Goal: Task Accomplishment & Management: Use online tool/utility

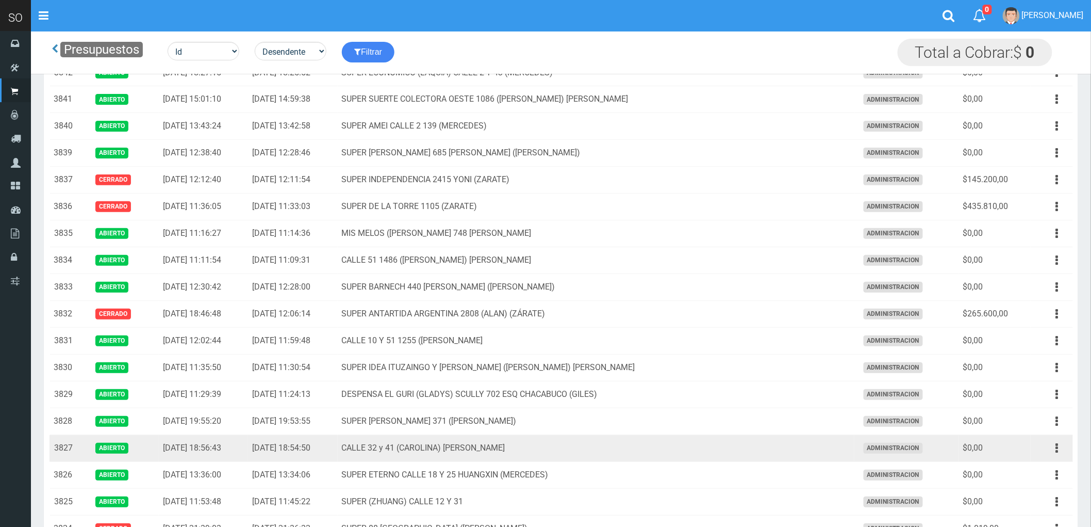
scroll to position [57, 0]
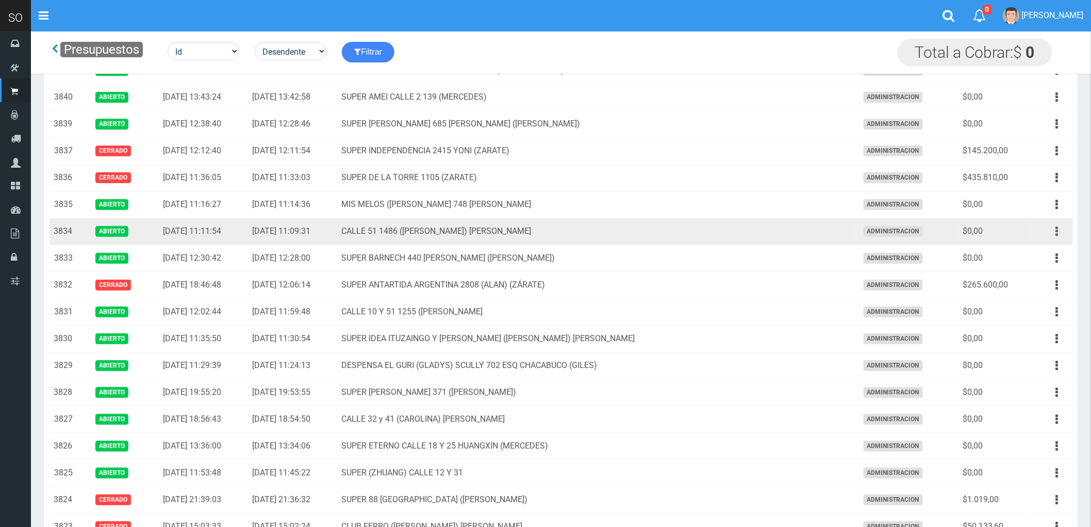
click at [1056, 232] on icon "button" at bounding box center [1057, 231] width 3 height 18
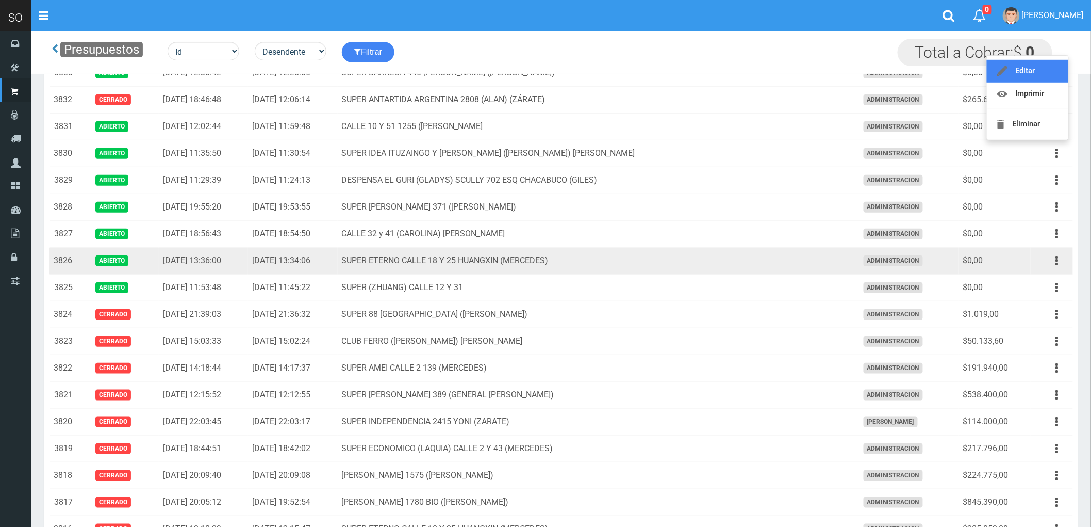
scroll to position [229, 0]
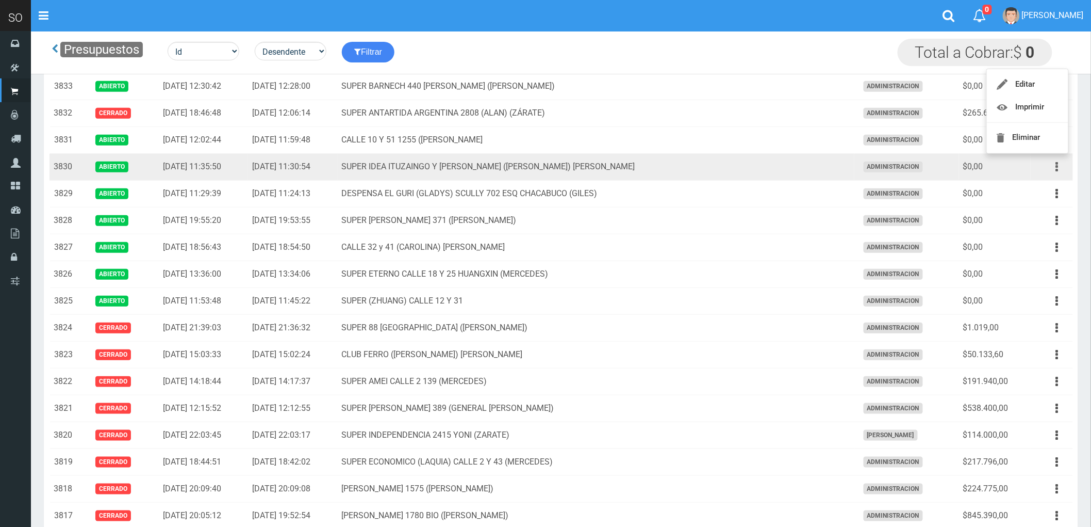
drag, startPoint x: 1050, startPoint y: 166, endPoint x: 1055, endPoint y: 168, distance: 5.6
click at [1055, 168] on button "button" at bounding box center [1057, 167] width 23 height 18
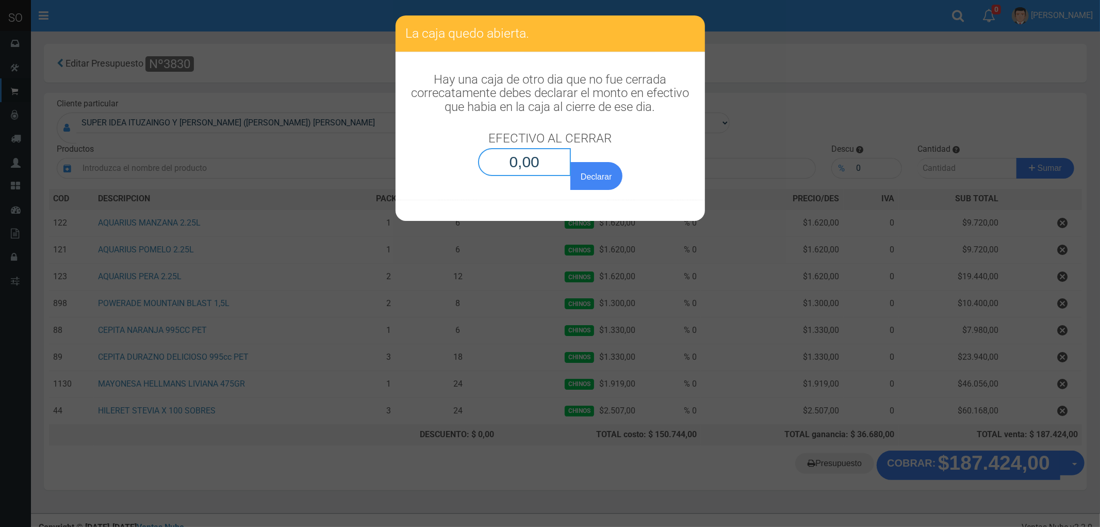
click at [544, 162] on input "0,00" at bounding box center [524, 162] width 93 height 28
type input "0,01"
click at [570, 162] on button "Declarar" at bounding box center [596, 176] width 52 height 28
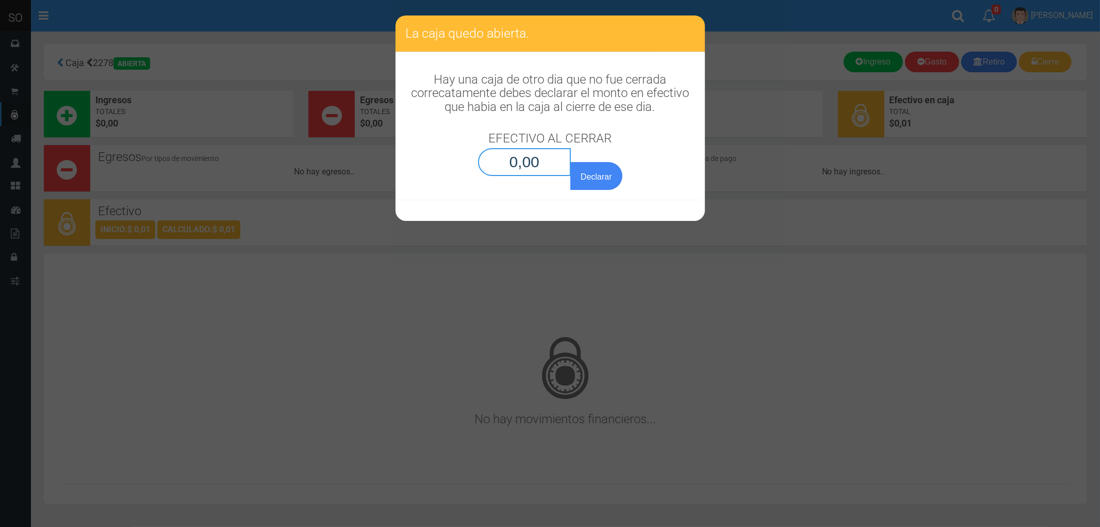
click at [545, 162] on input "0,00" at bounding box center [524, 162] width 93 height 28
type input "0,01"
click at [570, 162] on button "Declarar" at bounding box center [596, 176] width 52 height 28
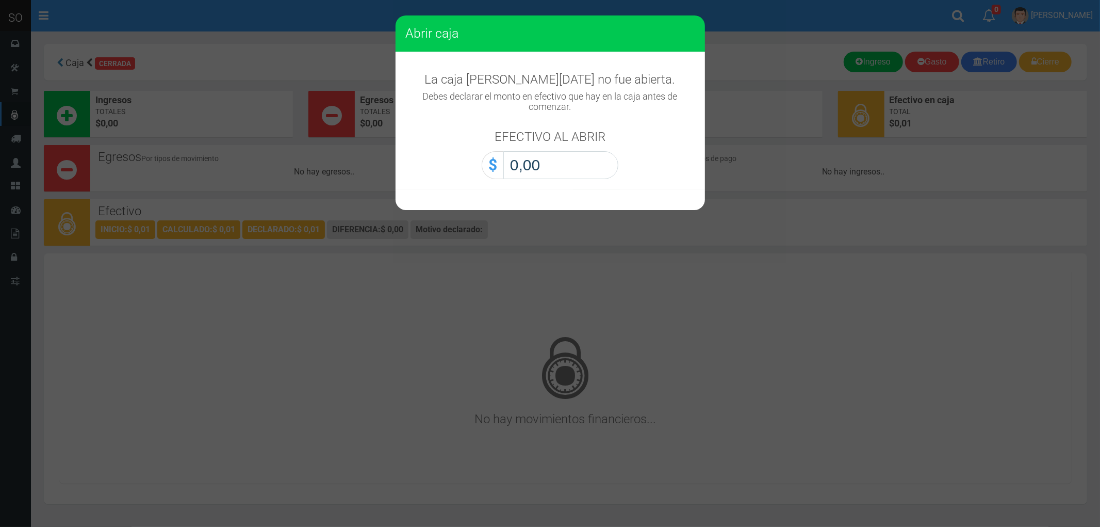
click at [545, 162] on input "0,00" at bounding box center [560, 165] width 115 height 28
type input "0,01"
click at [0, 0] on button "Abrir caja" at bounding box center [0, 0] width 0 height 0
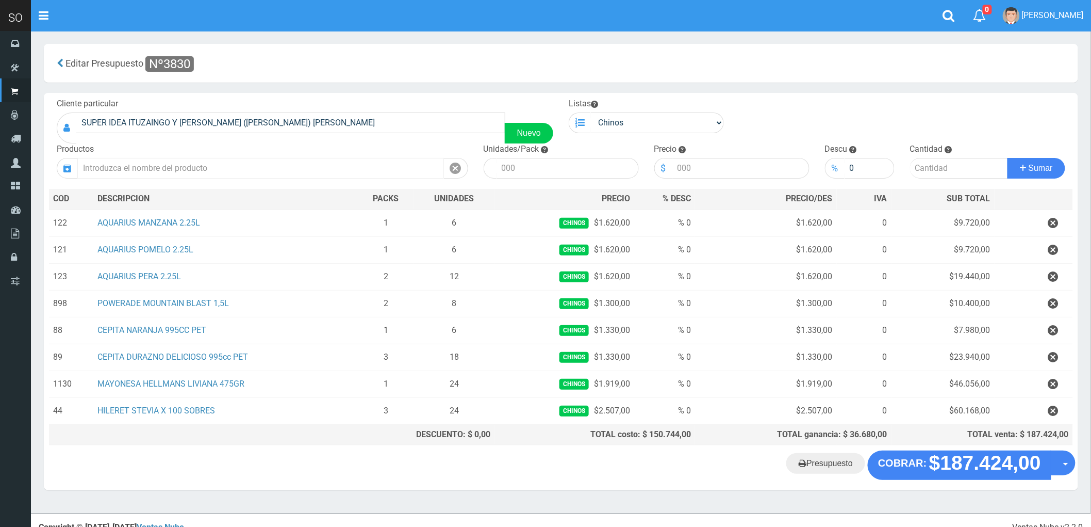
click at [166, 166] on input "text" at bounding box center [260, 168] width 367 height 21
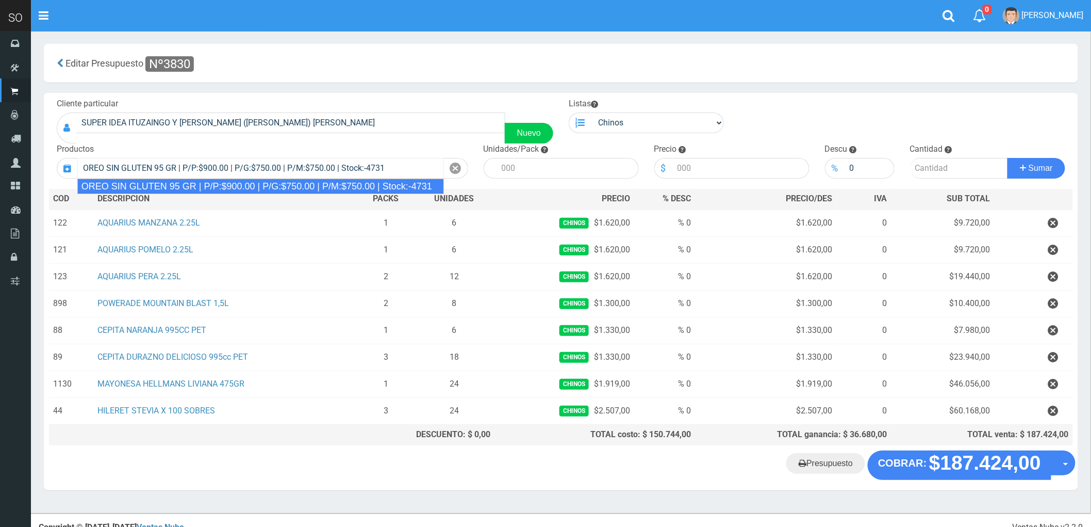
type input "OREO SIN GLUTEN 95 GR | P/P:$900.00 | P/G:$750.00 | P/M:$750.00 | Stock:-4731"
type input "24"
type input "900.00"
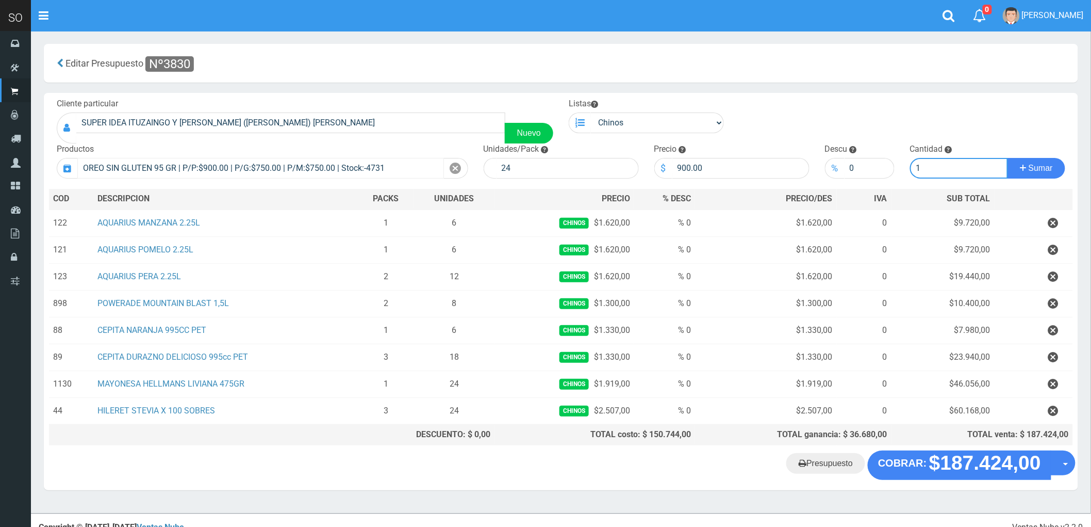
type input "1"
click at [1008, 158] on button "Sumar" at bounding box center [1037, 168] width 58 height 21
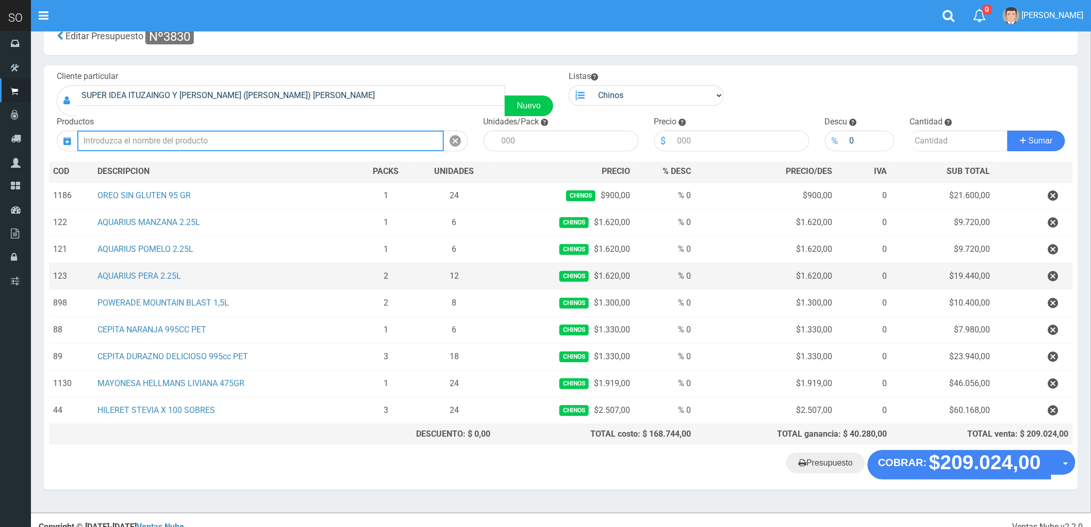
scroll to position [43, 0]
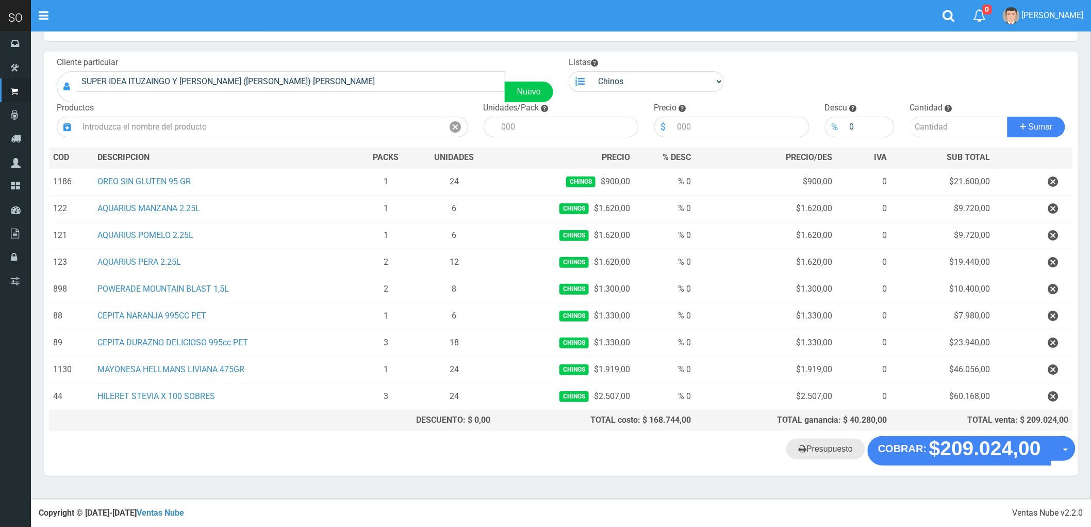
click at [831, 450] on link "Presupuesto" at bounding box center [826, 448] width 79 height 21
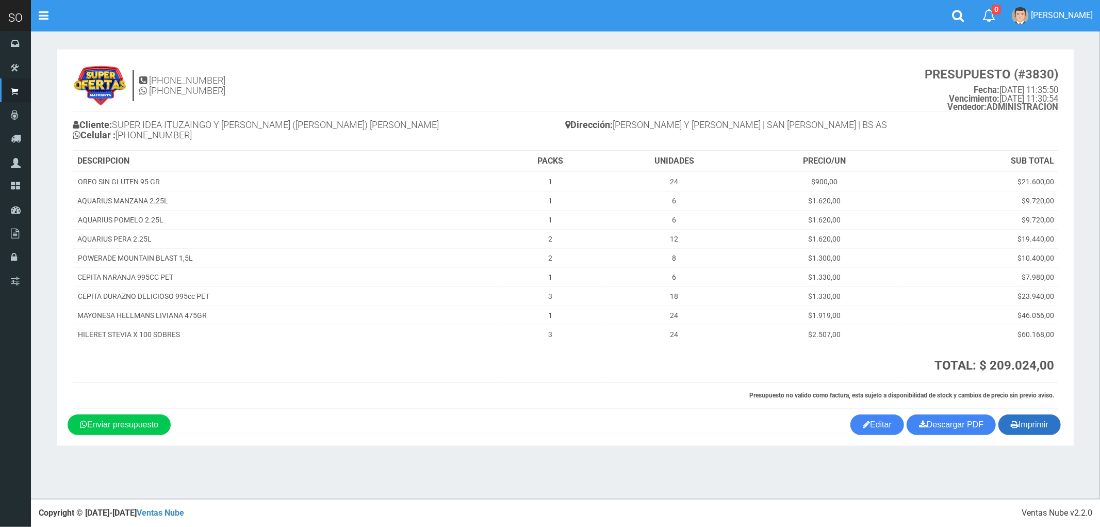
click at [1023, 424] on button "Imprimir" at bounding box center [1030, 424] width 62 height 21
